Goal: Task Accomplishment & Management: Manage account settings

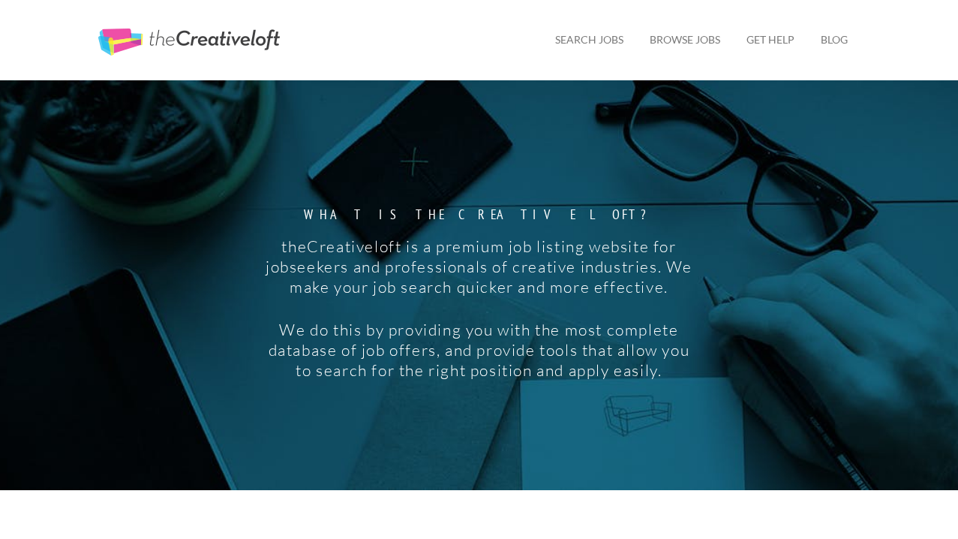
scroll to position [44, 0]
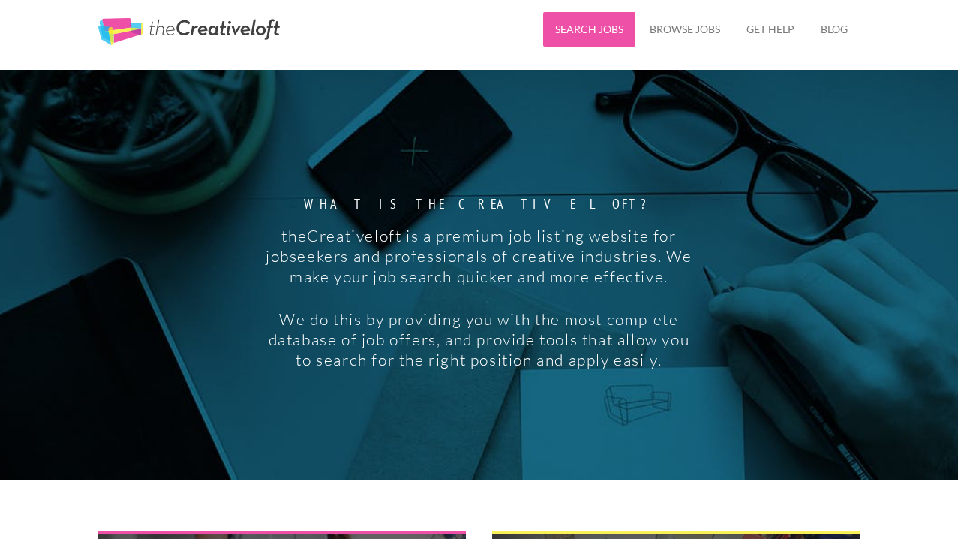
click at [585, 33] on link "Search Jobs" at bounding box center [589, 29] width 92 height 35
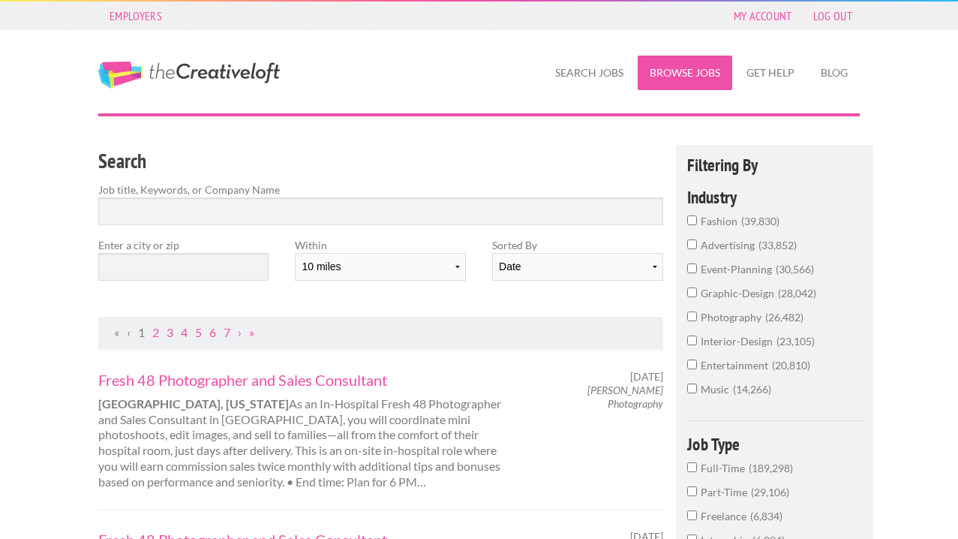
click at [692, 84] on link "Browse Jobs" at bounding box center [685, 73] width 95 height 35
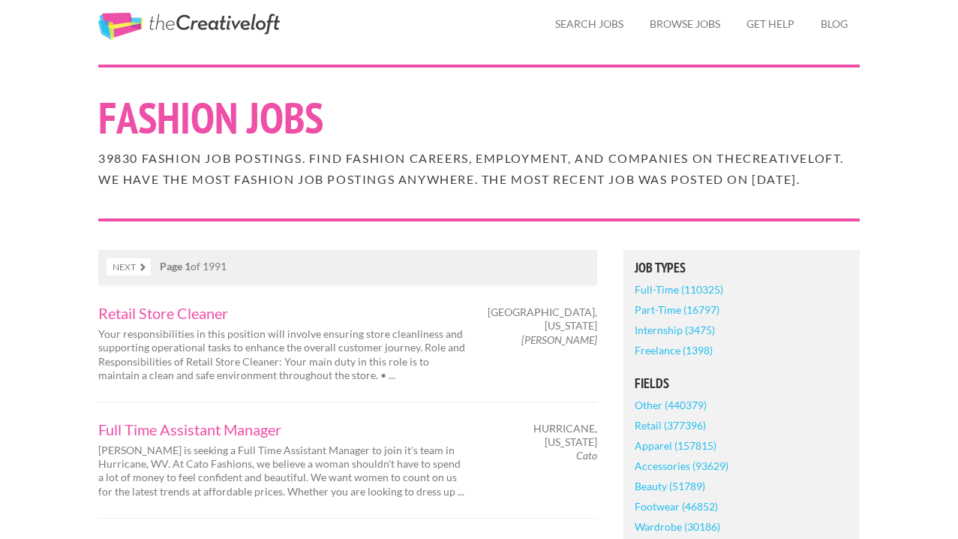
scroll to position [42, 0]
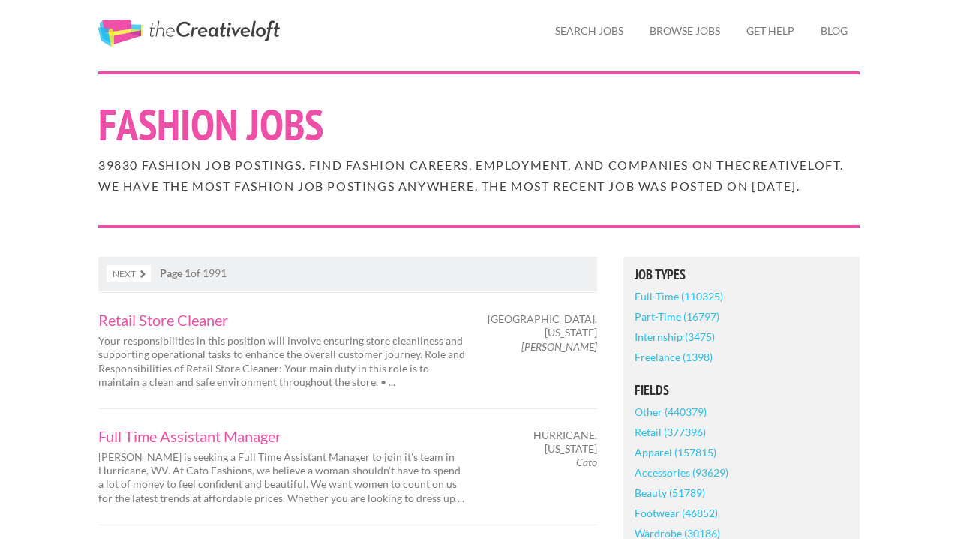
click at [699, 306] on link "Full-Time (110325)" at bounding box center [679, 296] width 89 height 20
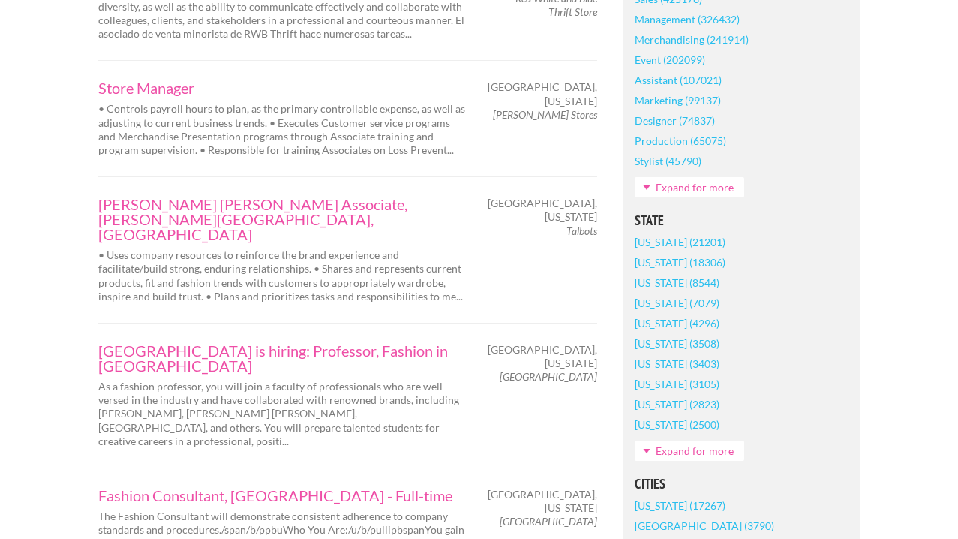
scroll to position [917, 0]
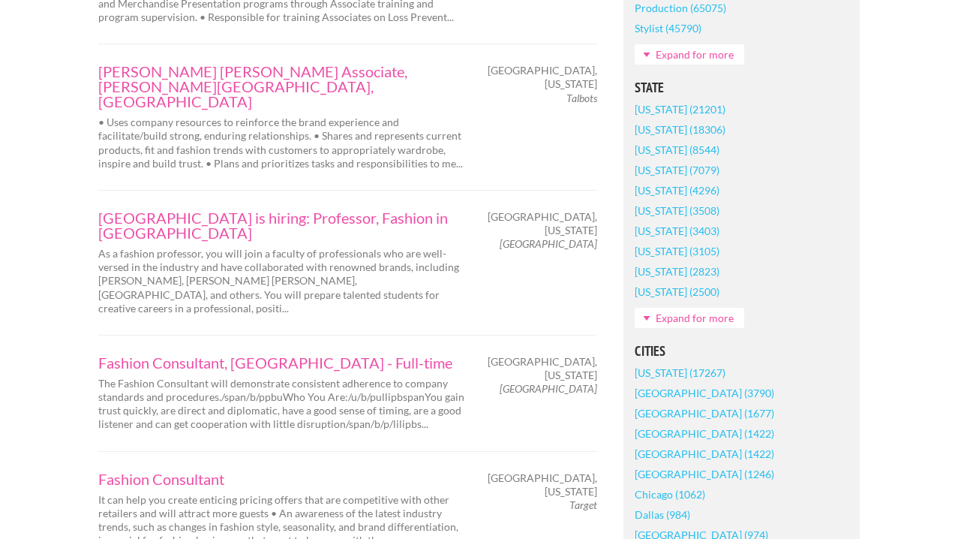
click at [710, 119] on link "[US_STATE] (21201)" at bounding box center [680, 109] width 91 height 20
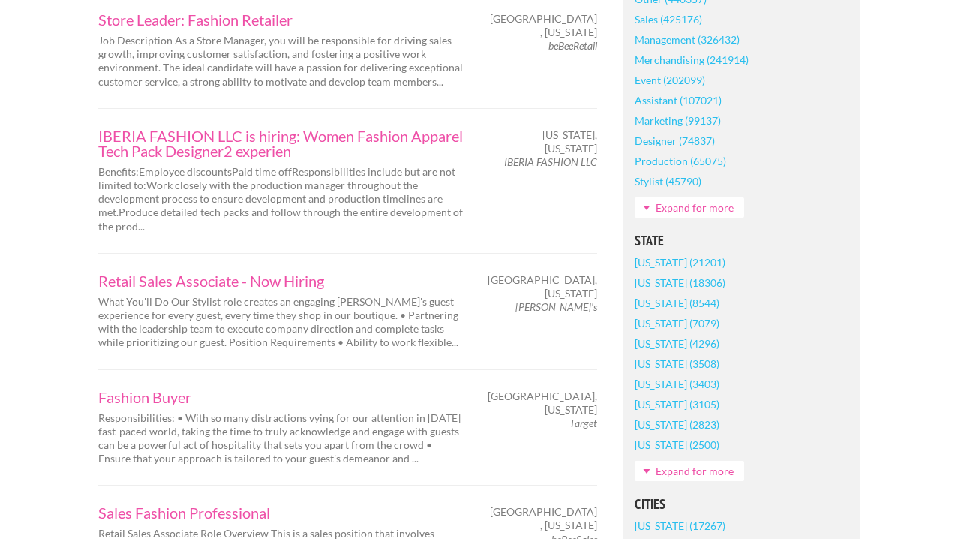
scroll to position [1045, 0]
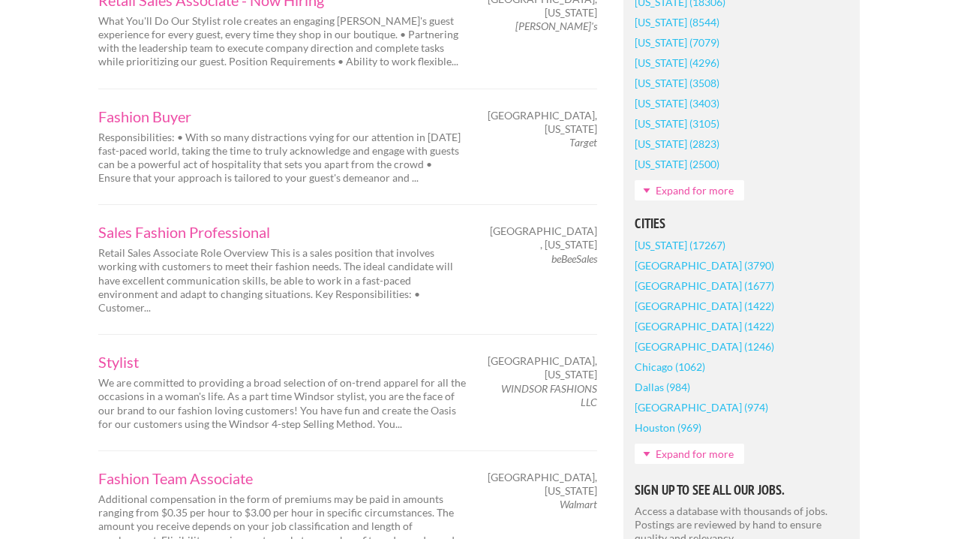
click at [659, 248] on link "New York (17267)" at bounding box center [680, 245] width 91 height 20
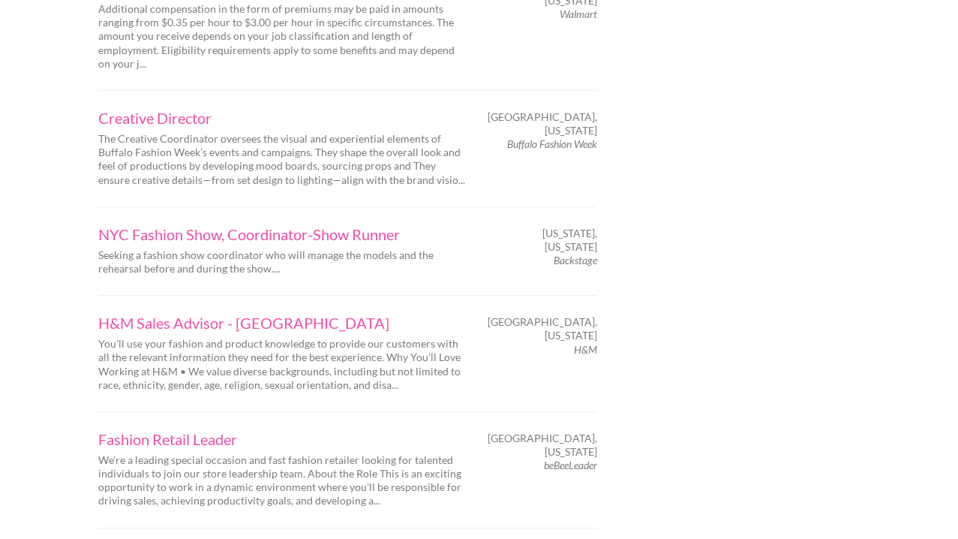
scroll to position [2143, 0]
click at [255, 226] on link "NYC Fashion Show, Coordinator-Show Runner" at bounding box center [282, 233] width 368 height 15
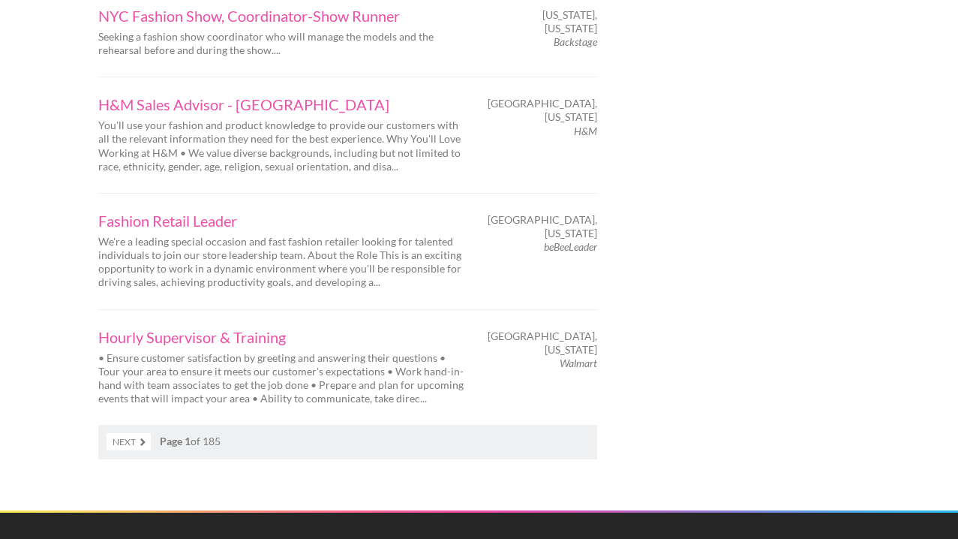
scroll to position [2367, 0]
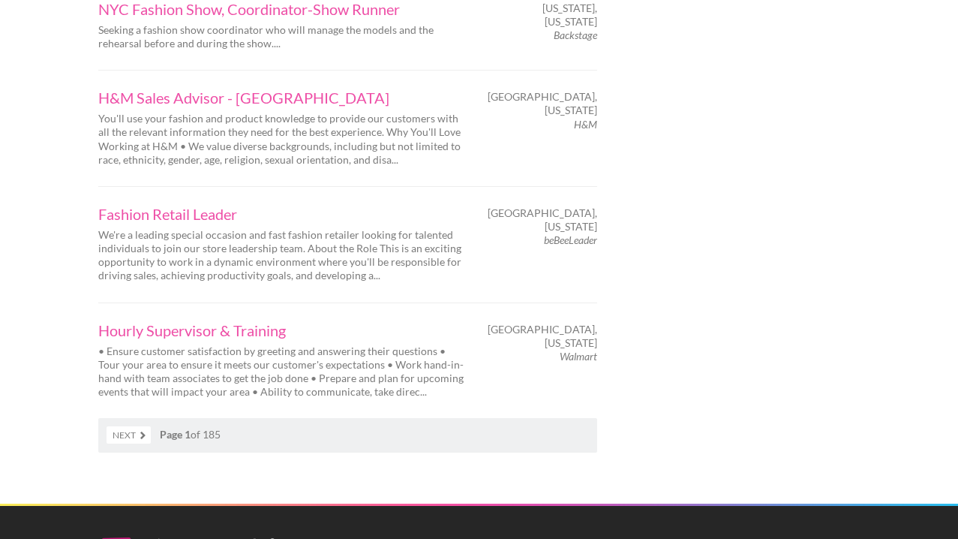
click at [137, 426] on link "Next" at bounding box center [129, 434] width 44 height 17
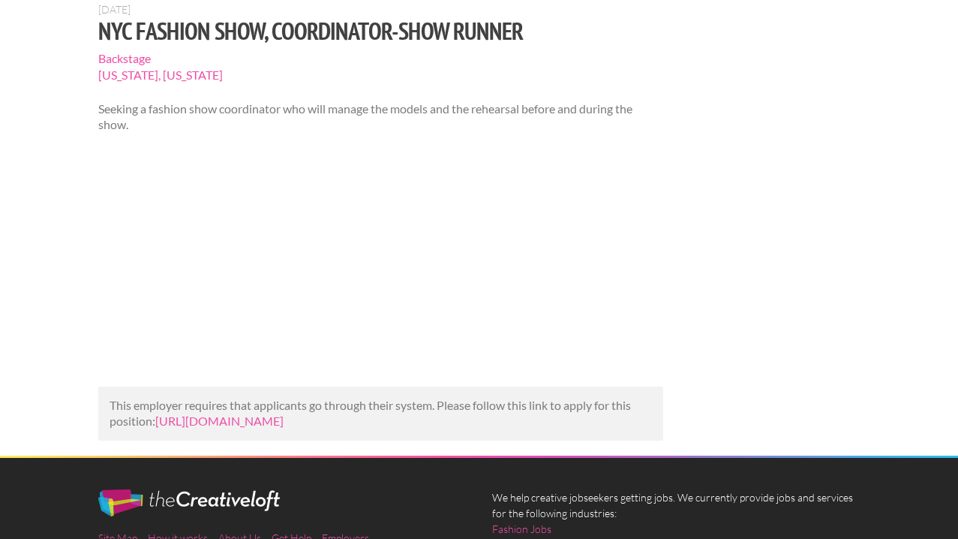
scroll to position [123, 0]
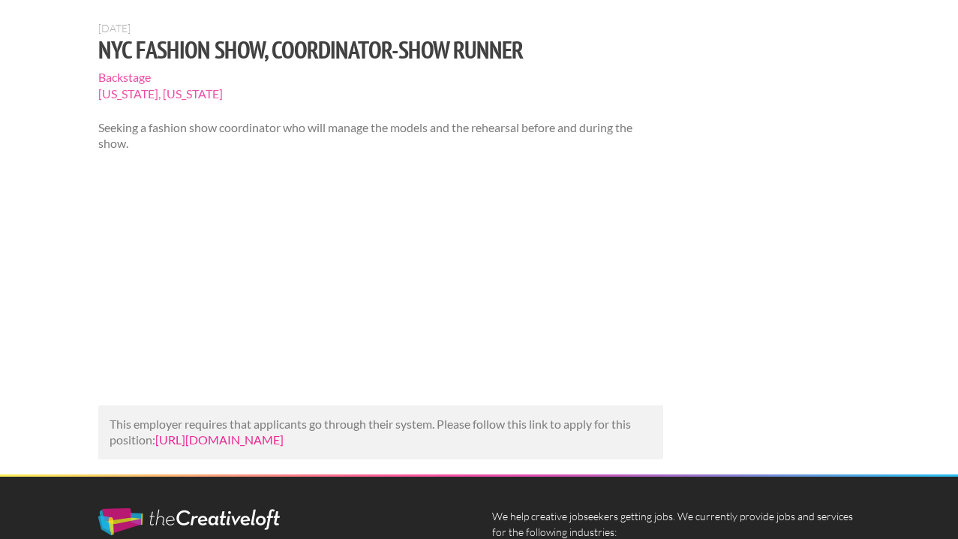
click at [278, 446] on link "[URL][DOMAIN_NAME]" at bounding box center [219, 439] width 128 height 14
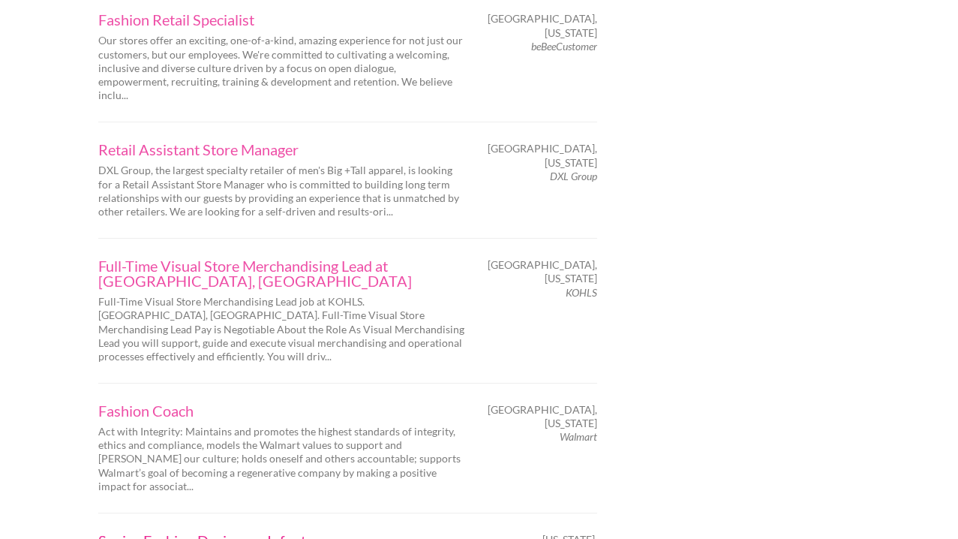
scroll to position [2397, 0]
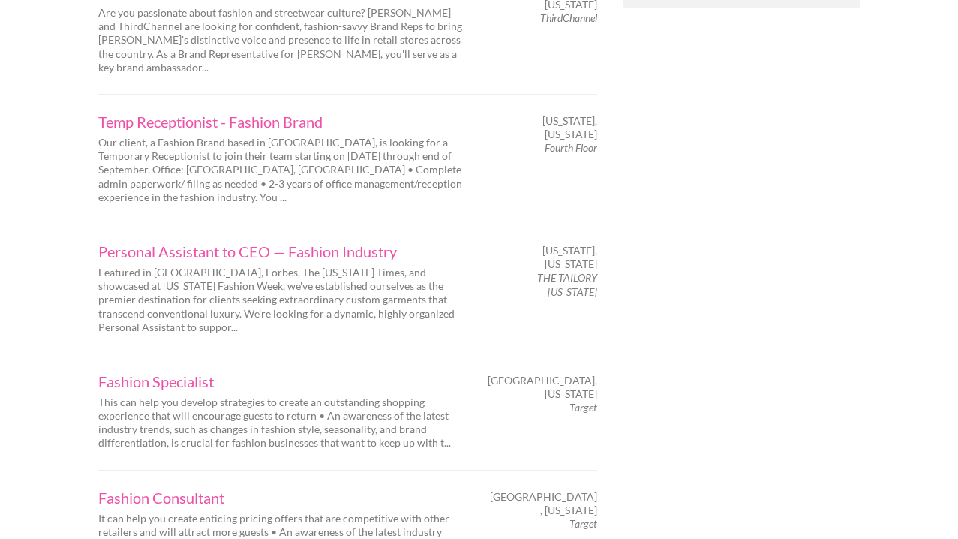
scroll to position [1672, 0]
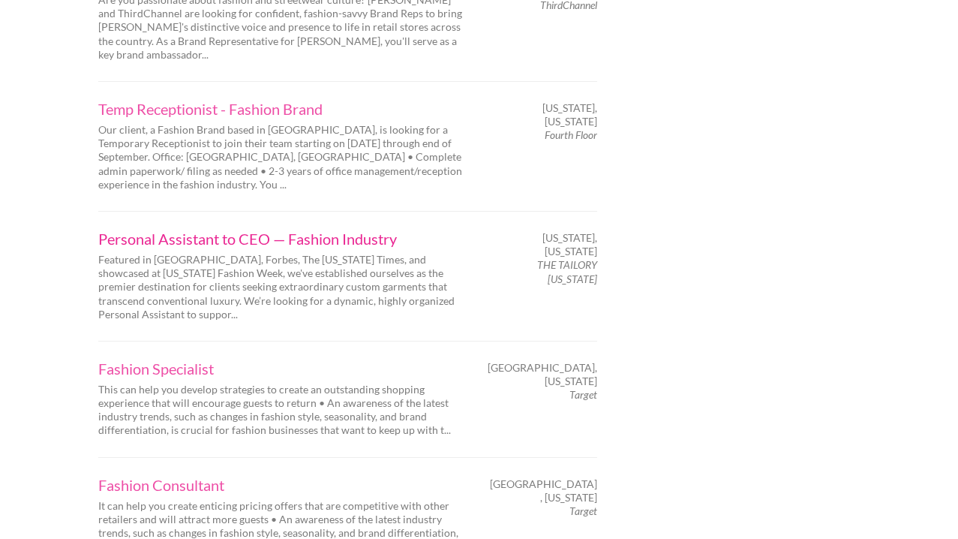
click at [246, 231] on link "Personal Assistant to CEO — Fashion Industry" at bounding box center [282, 238] width 368 height 15
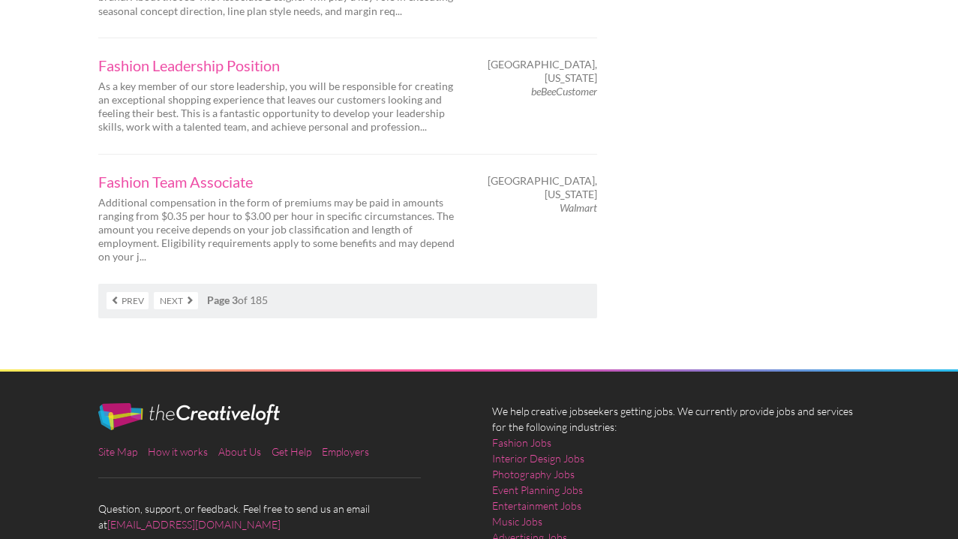
scroll to position [2587, 0]
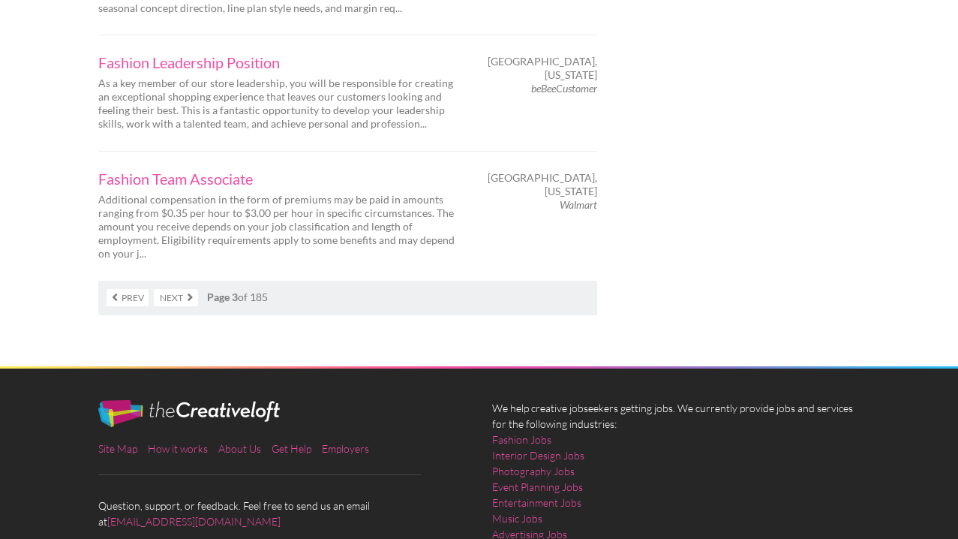
click at [182, 289] on link "Next" at bounding box center [176, 297] width 44 height 17
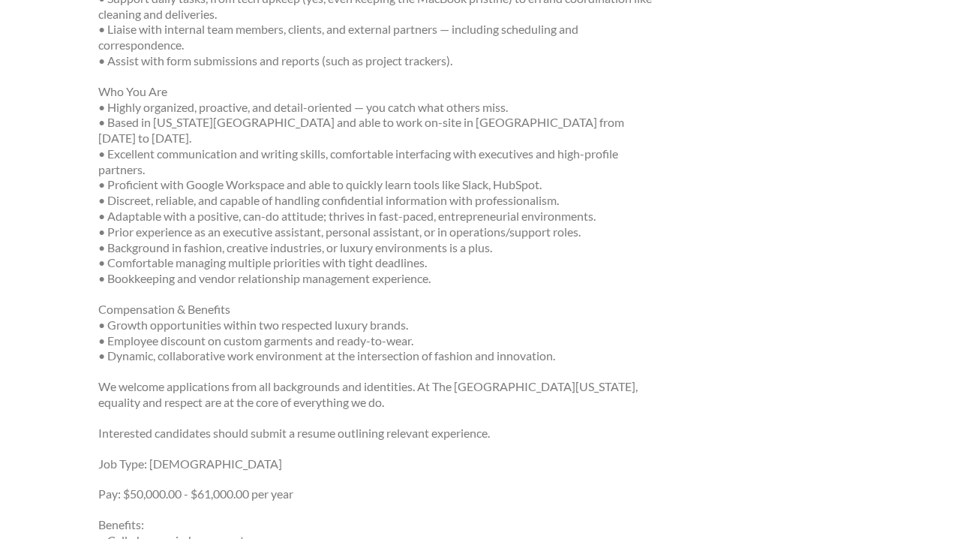
scroll to position [667, 0]
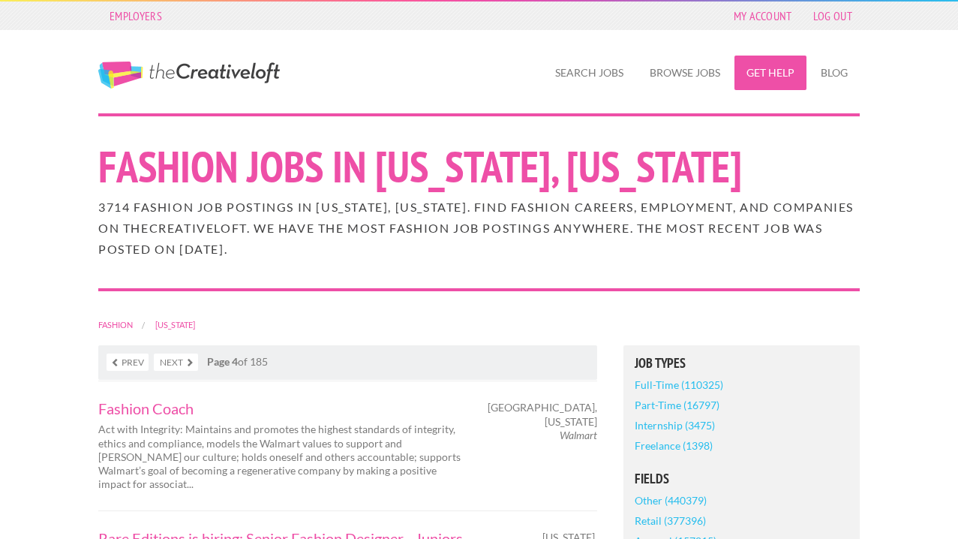
click at [770, 69] on link "Get Help" at bounding box center [770, 73] width 72 height 35
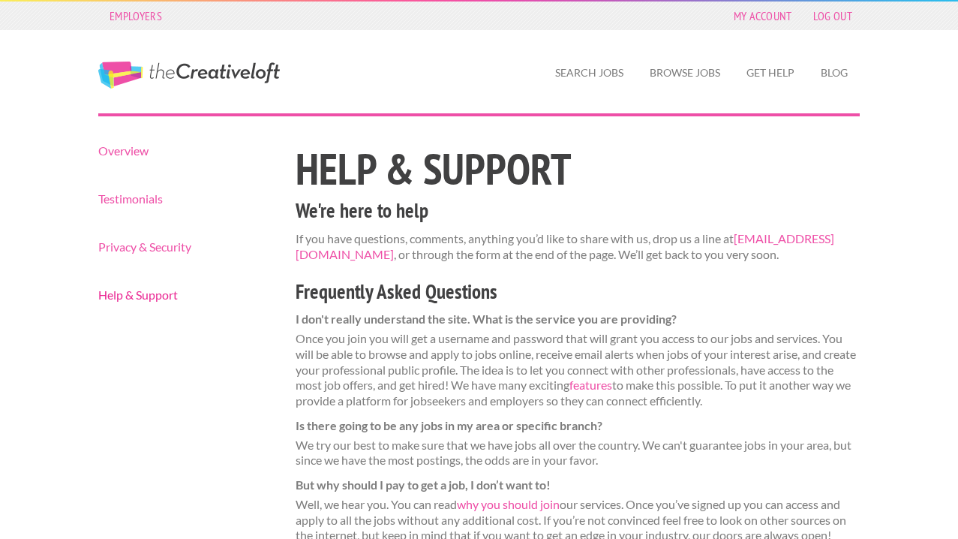
click at [161, 293] on link "Help & Support" at bounding box center [183, 295] width 171 height 12
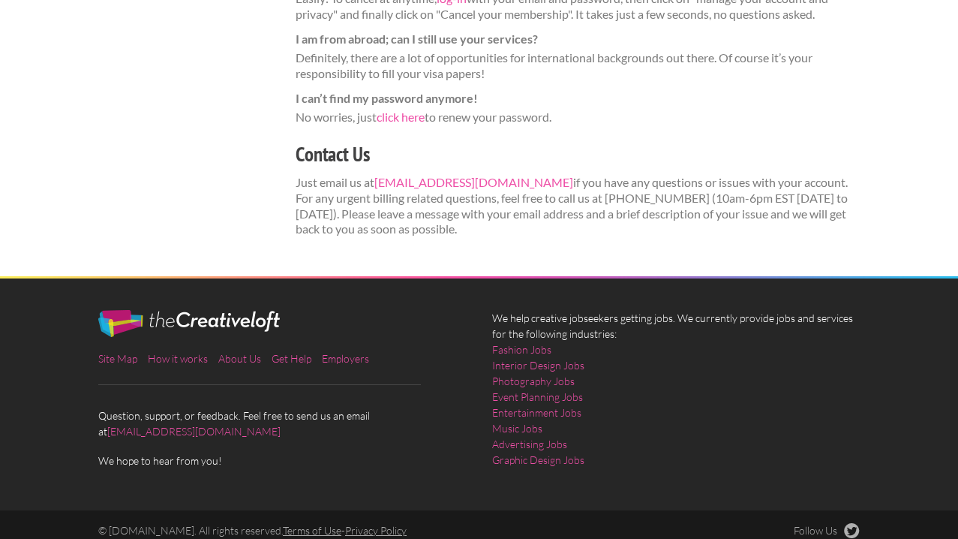
scroll to position [711, 0]
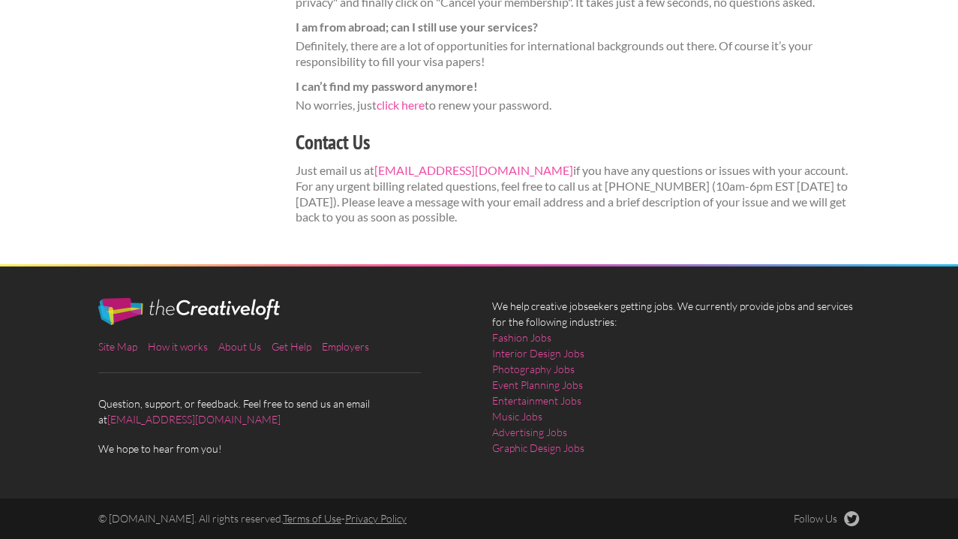
click at [315, 520] on link "Terms of Use" at bounding box center [312, 518] width 59 height 13
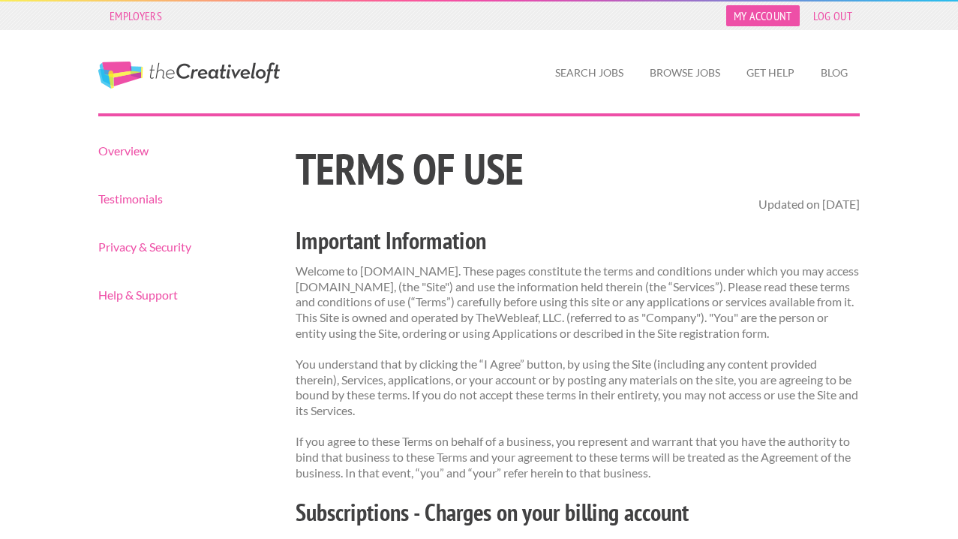
click at [749, 18] on link "My Account" at bounding box center [763, 15] width 74 height 21
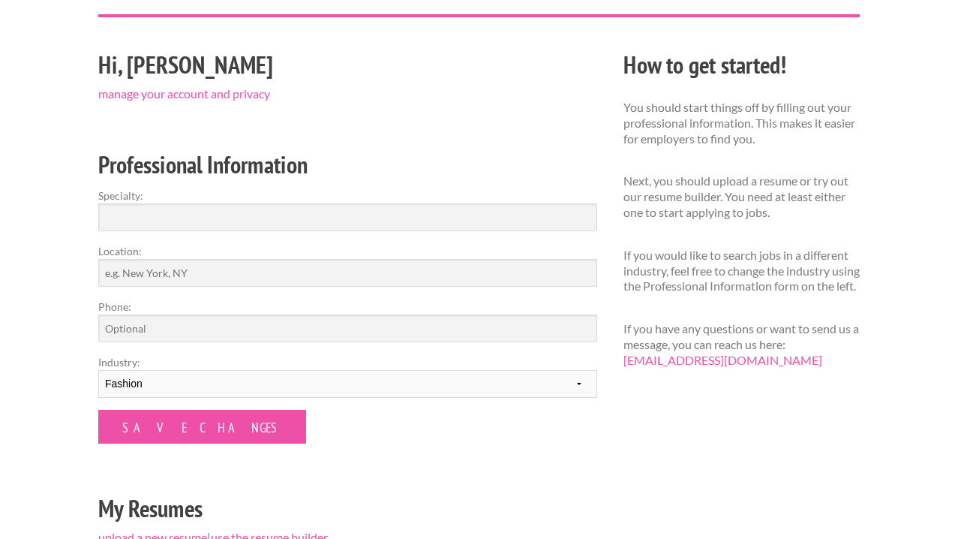
scroll to position [132, 0]
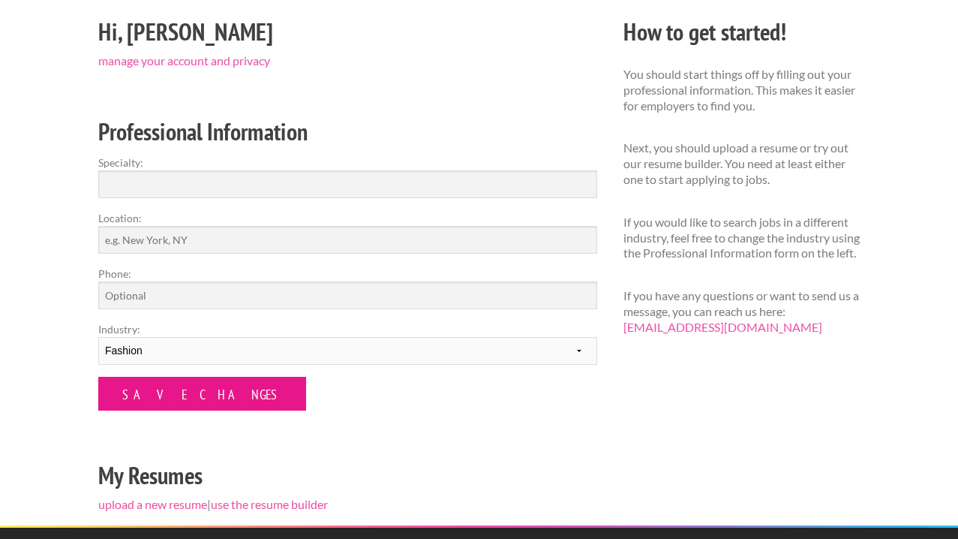
click at [201, 401] on input "Save Changes" at bounding box center [202, 394] width 208 height 34
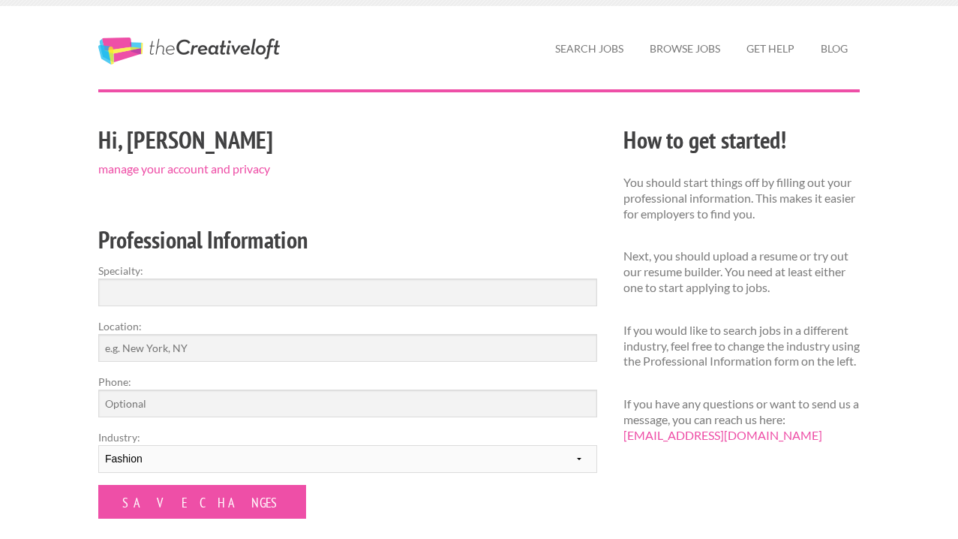
scroll to position [25, 0]
click at [216, 171] on link "manage your account and privacy" at bounding box center [184, 168] width 172 height 14
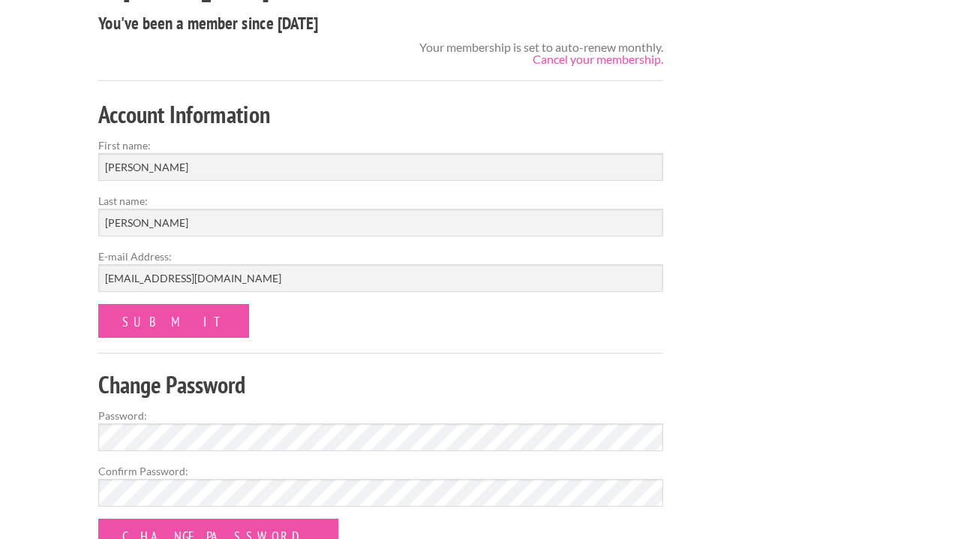
scroll to position [185, 0]
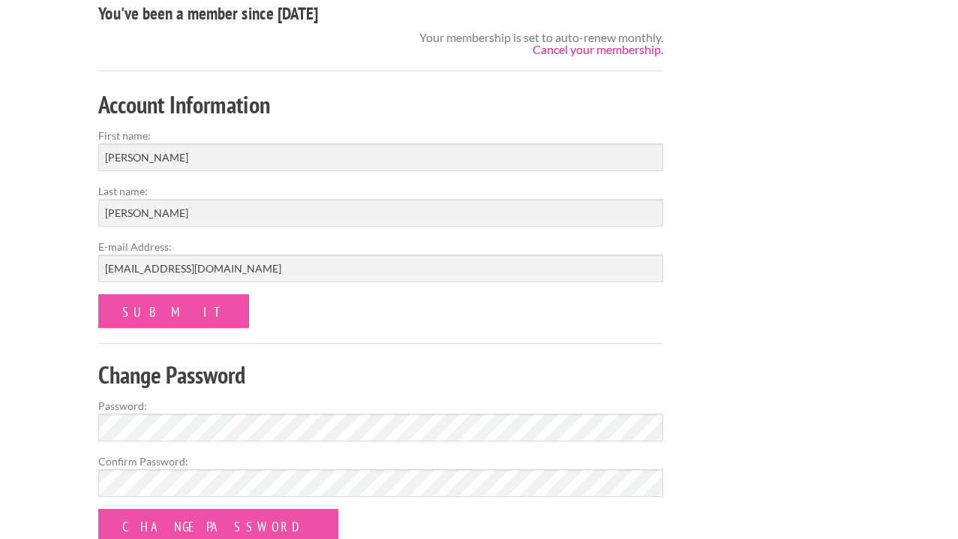
click at [558, 54] on link "Cancel your membership." at bounding box center [598, 49] width 131 height 14
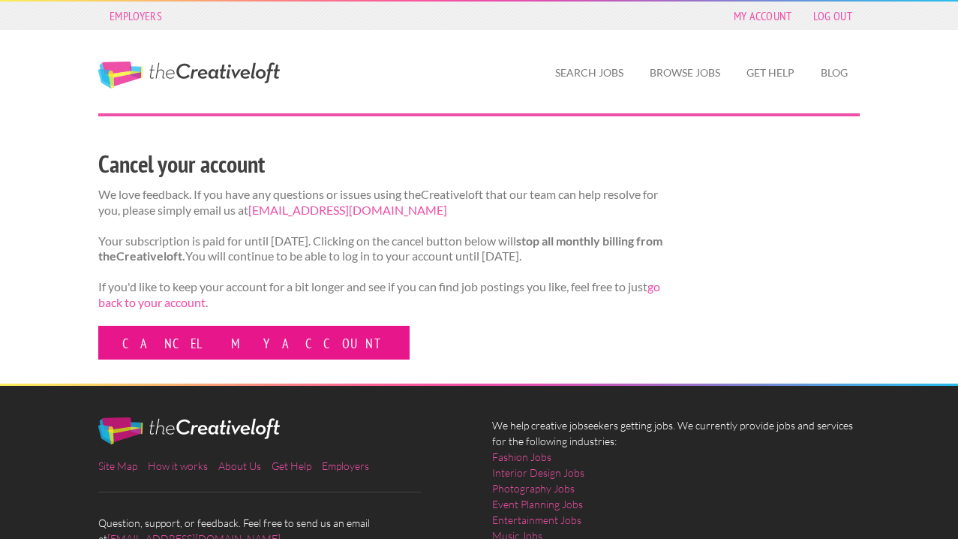
click at [187, 359] on link "Cancel my account" at bounding box center [253, 343] width 311 height 34
